Goal: Navigation & Orientation: Find specific page/section

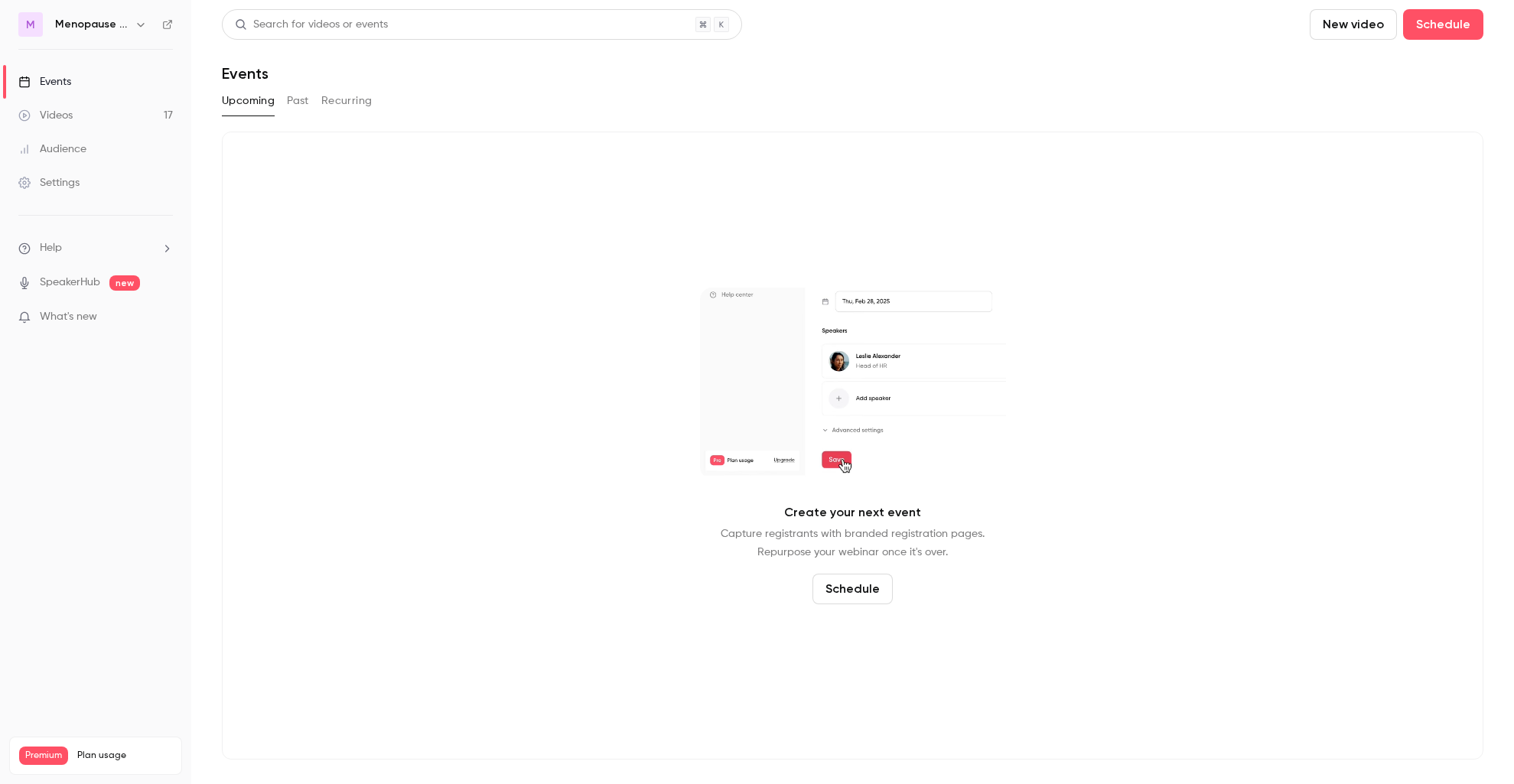
click at [141, 25] on icon "button" at bounding box center [140, 25] width 7 height 4
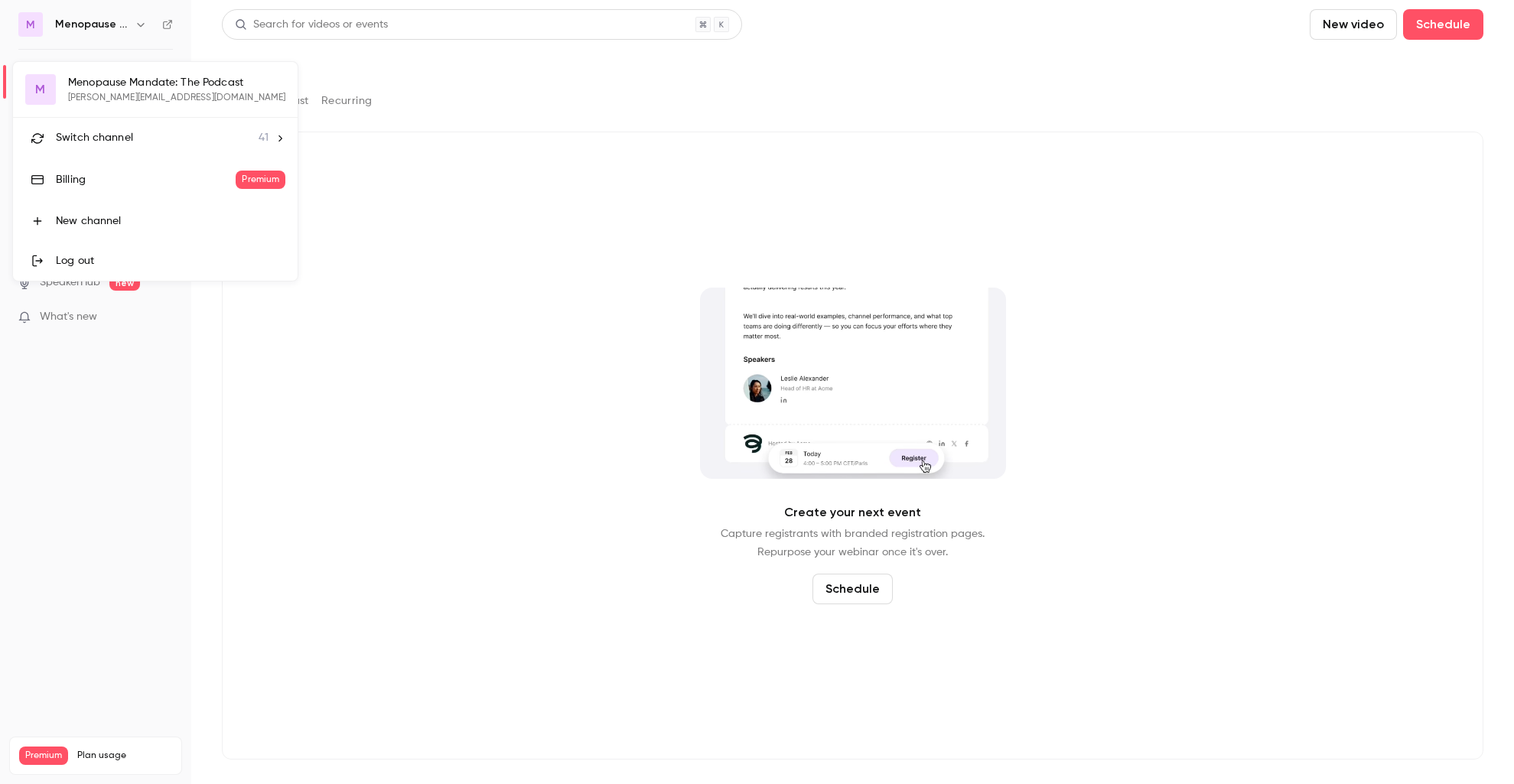
click at [124, 150] on li "Switch channel 41" at bounding box center [155, 138] width 284 height 41
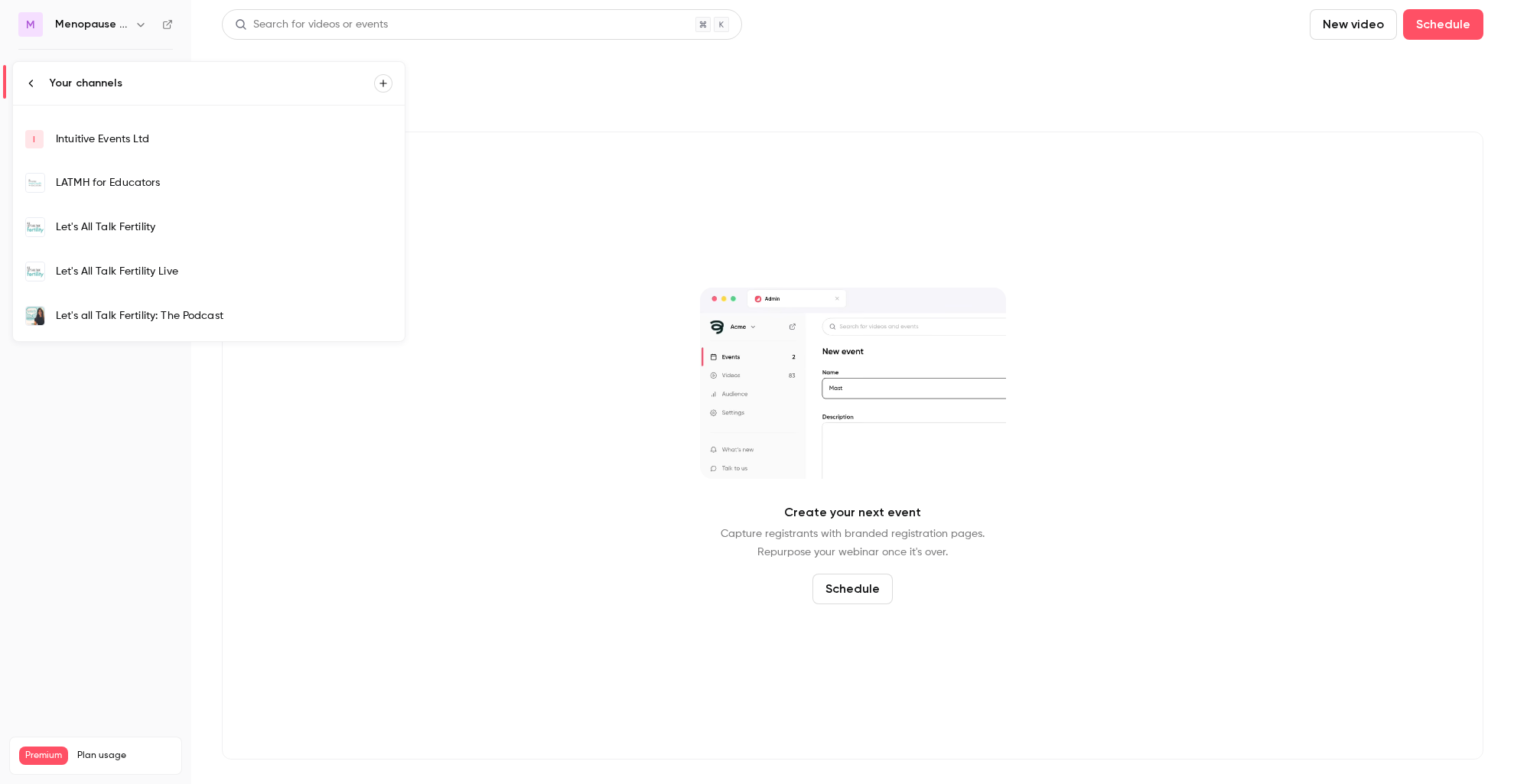
scroll to position [291, 0]
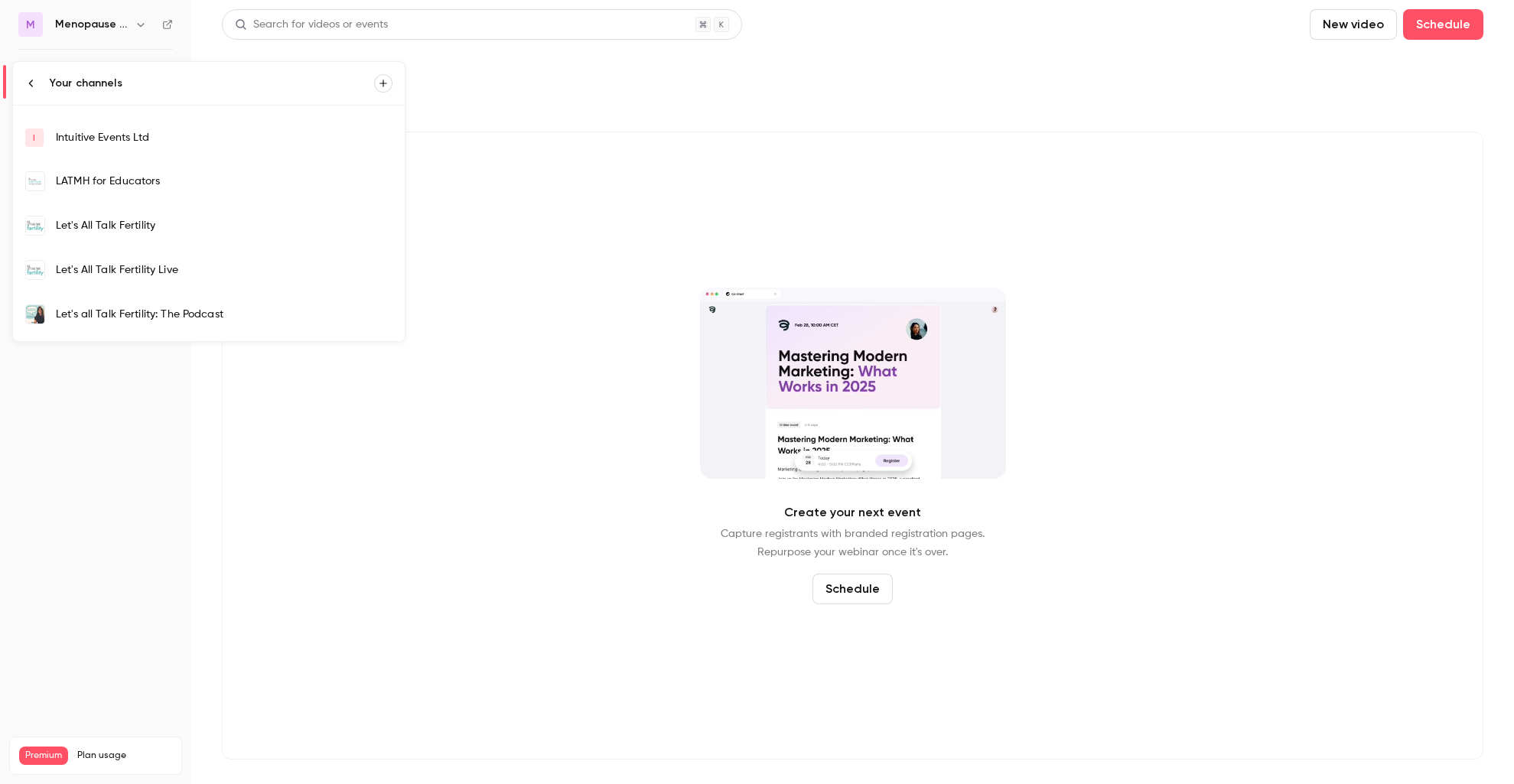
click at [162, 226] on div "Let's All Talk Fertility" at bounding box center [224, 226] width 337 height 16
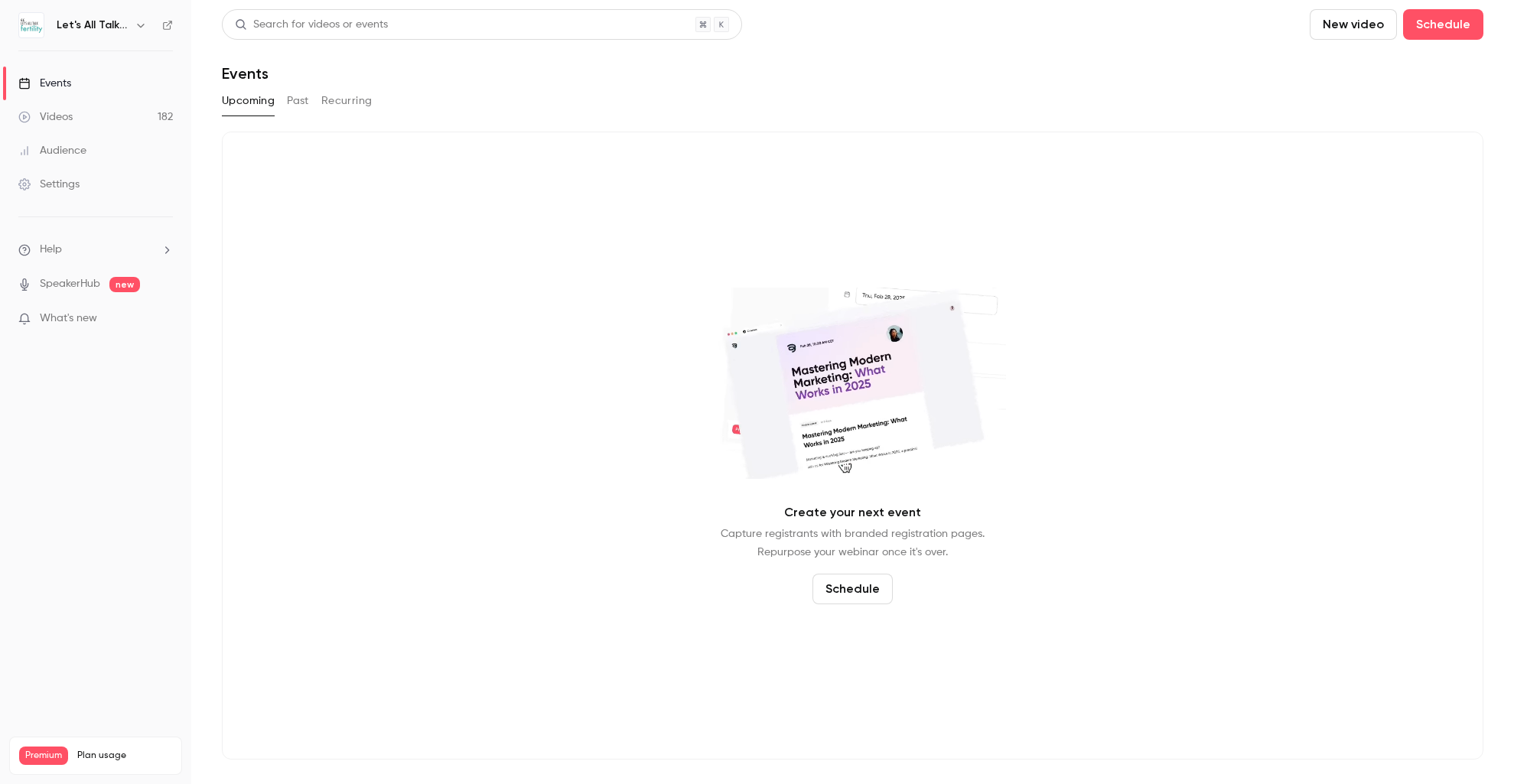
click at [58, 113] on div "Videos" at bounding box center [46, 117] width 54 height 16
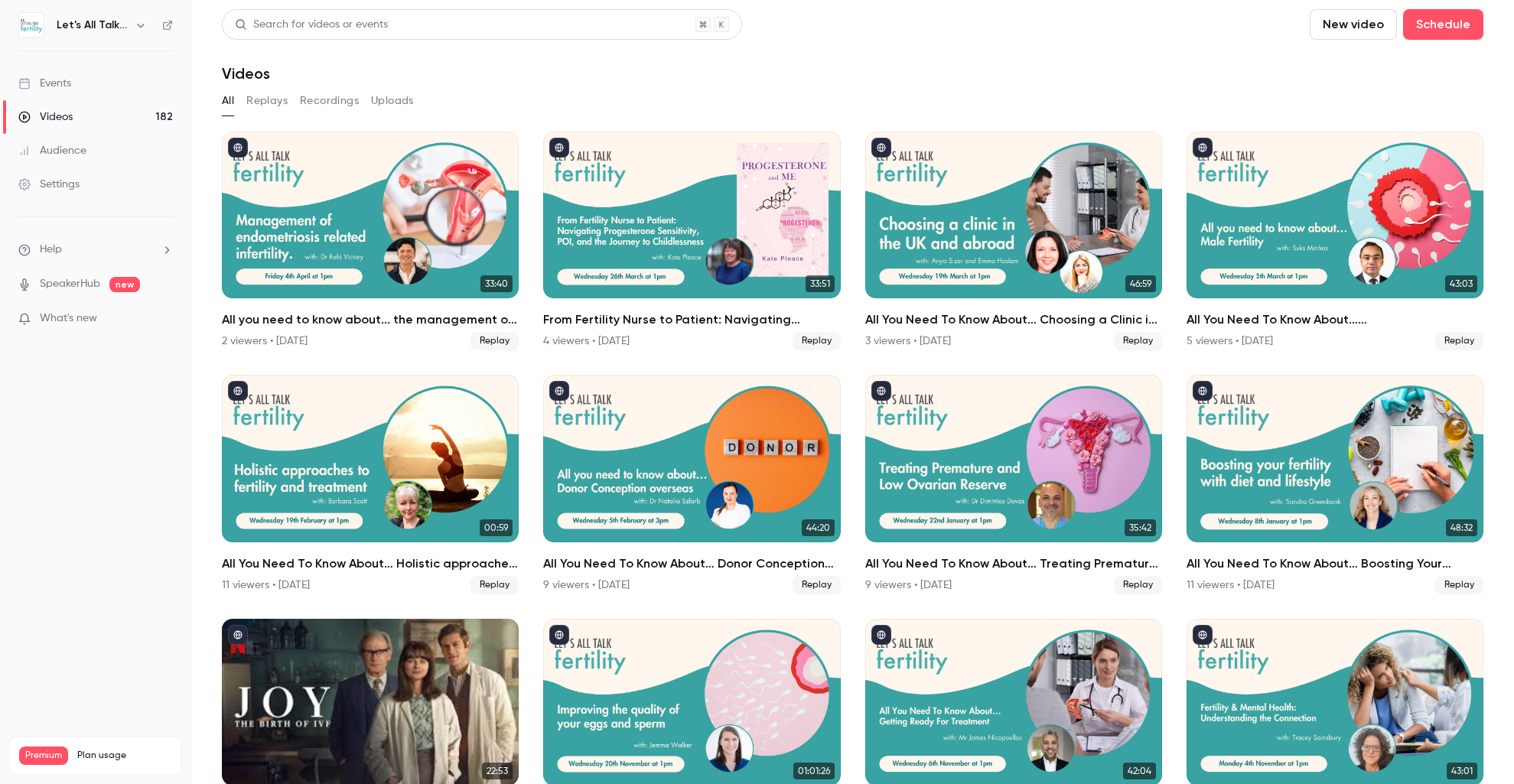
click at [66, 81] on div "Events" at bounding box center [45, 84] width 53 height 16
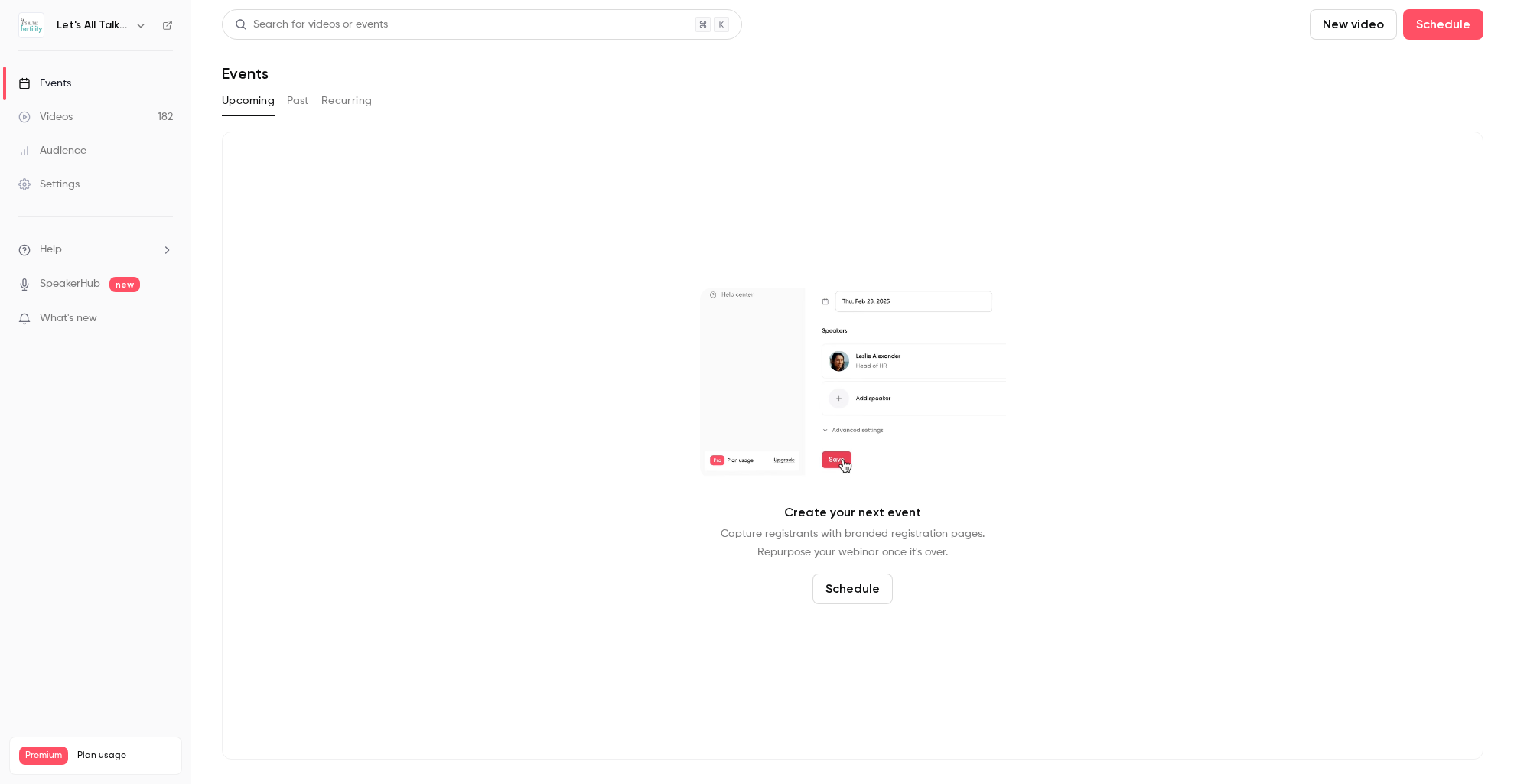
click at [147, 23] on button "button" at bounding box center [140, 25] width 18 height 18
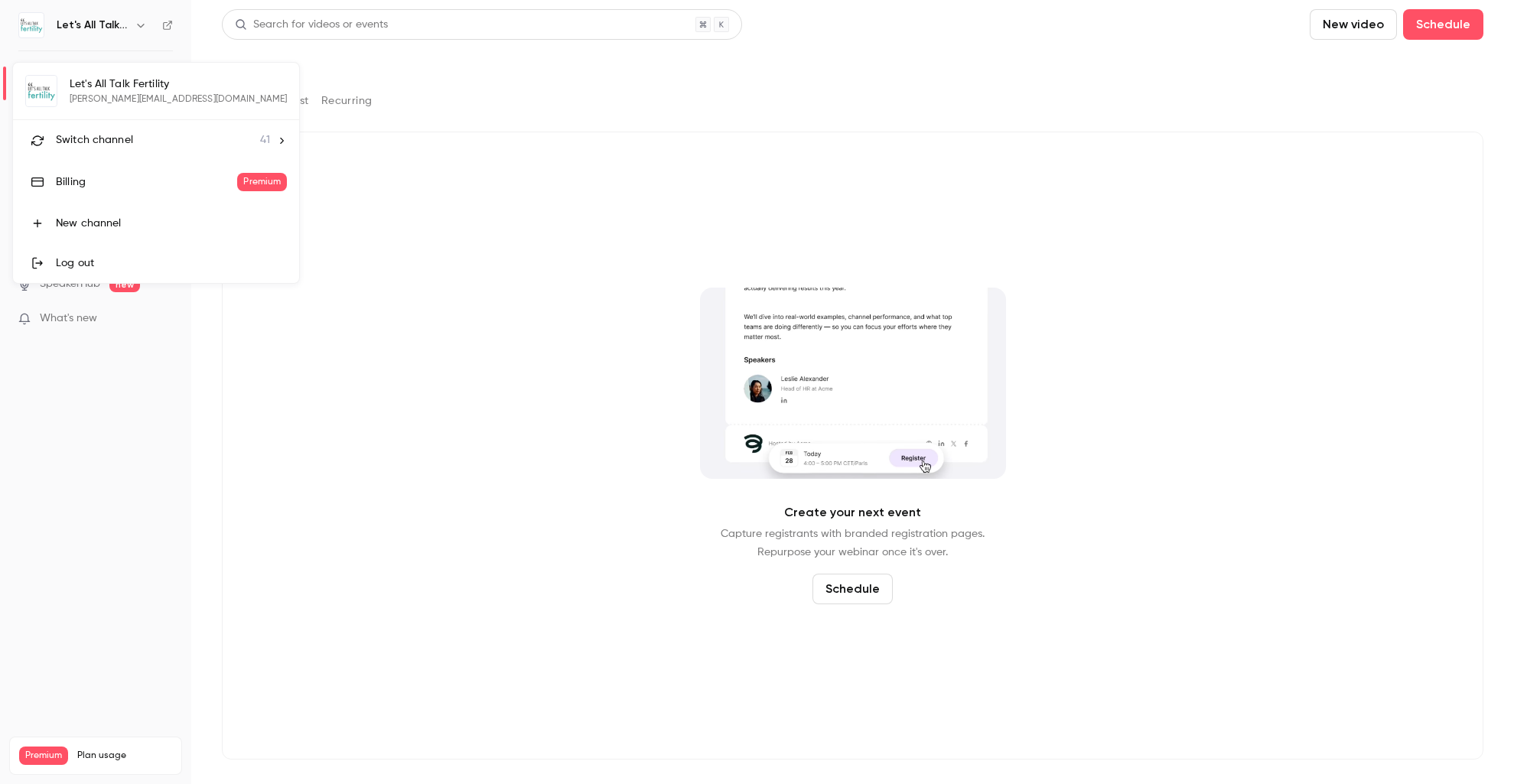
click at [116, 137] on span "Switch channel" at bounding box center [93, 140] width 77 height 17
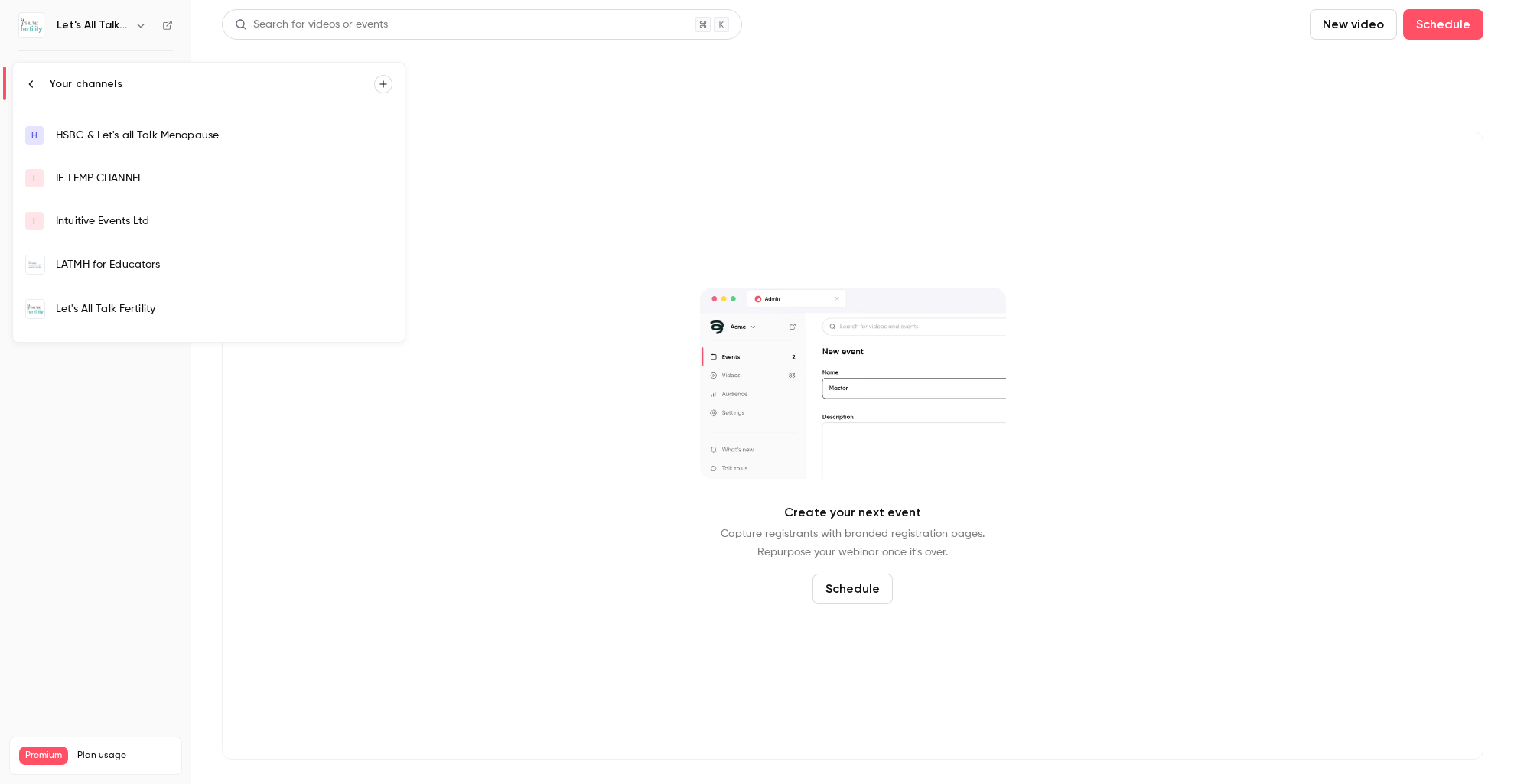
scroll to position [254, 0]
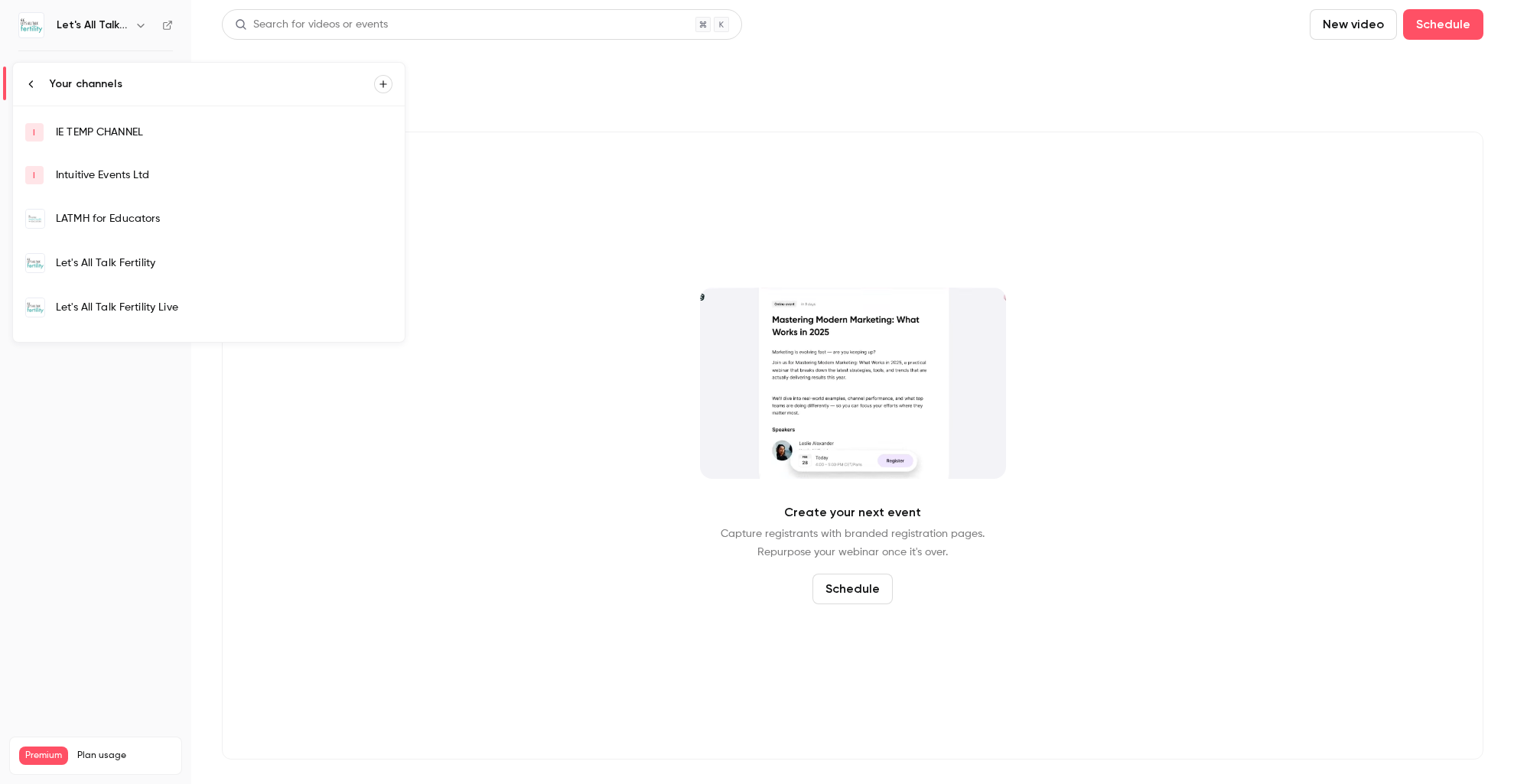
click at [166, 309] on div "Let's All Talk Fertility Live" at bounding box center [224, 307] width 337 height 16
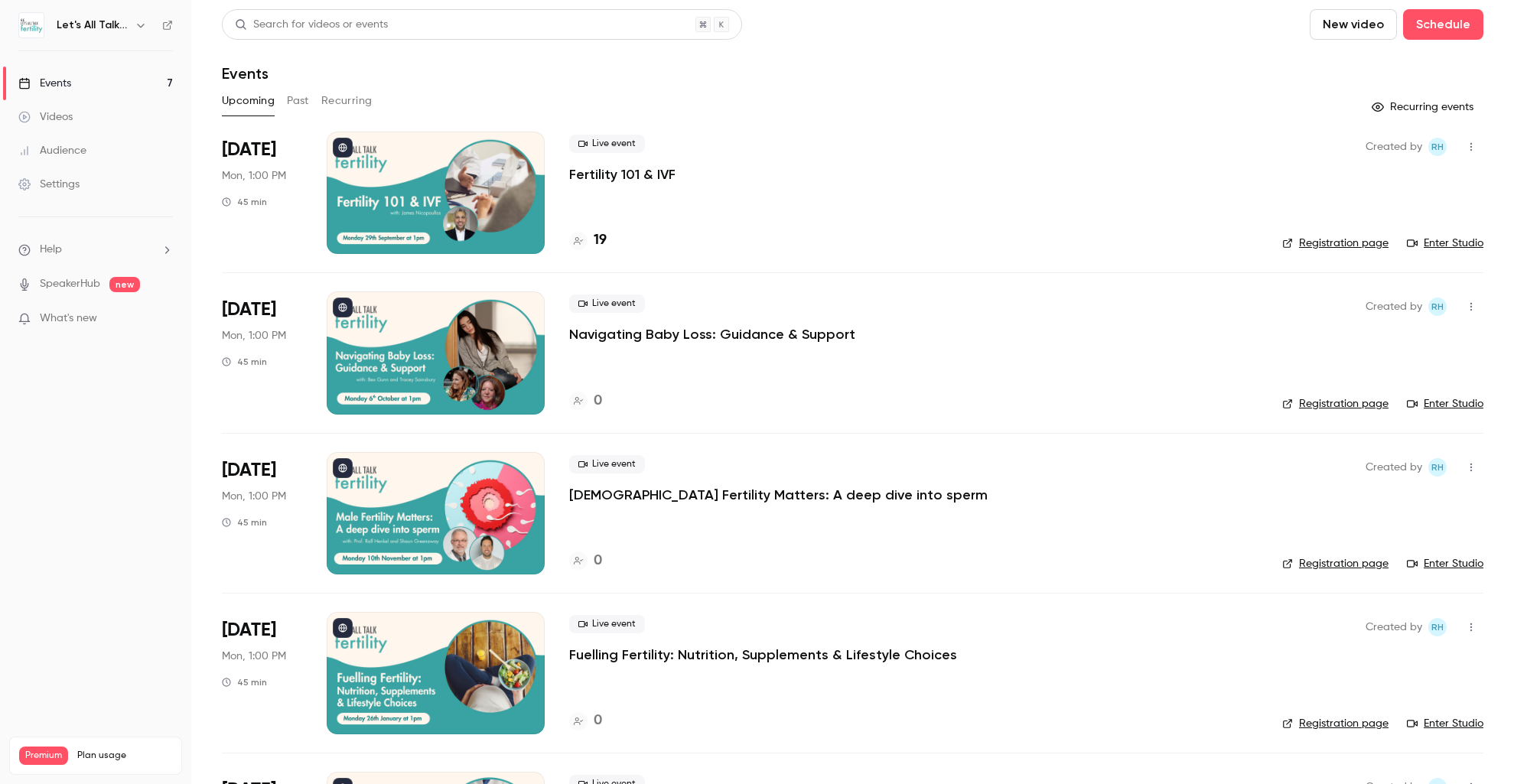
click at [1468, 245] on link "Enter Studio" at bounding box center [1445, 243] width 77 height 16
click at [1465, 242] on link "Enter Studio" at bounding box center [1445, 243] width 77 height 16
